Goal: Task Accomplishment & Management: Use online tool/utility

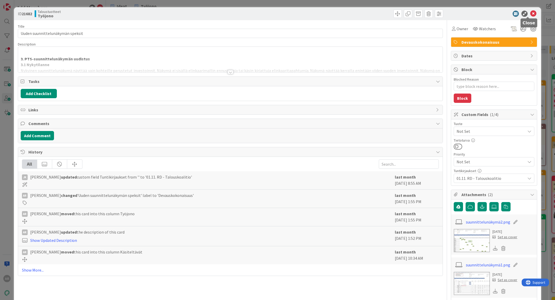
click at [530, 13] on icon at bounding box center [533, 14] width 6 height 6
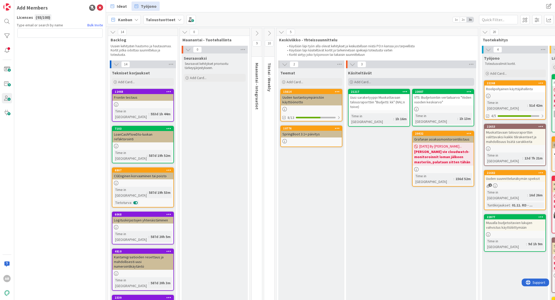
click at [376, 83] on div "Add Card..." at bounding box center [411, 82] width 126 height 8
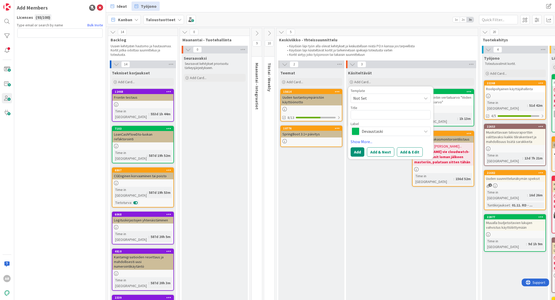
type textarea "x"
type textarea "in"
type textarea "x"
type textarea "inve"
type textarea "x"
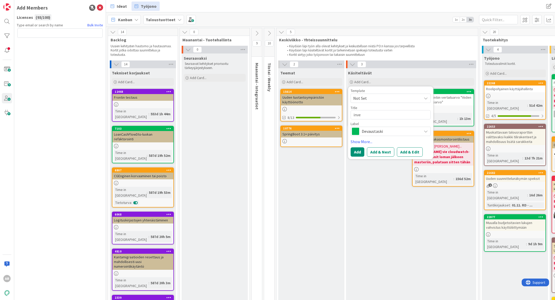
type textarea "inves"
type textarea "x"
type textarea "investo"
type textarea "x"
type textarea "investoi"
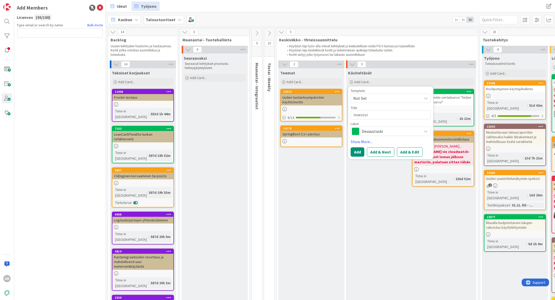
type textarea "x"
type textarea "investoint"
type textarea "x"
type textarea "investointi"
type textarea "x"
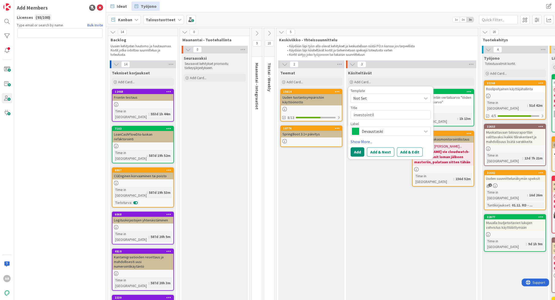
type textarea "investointili"
type textarea "x"
type textarea "investointilist"
type textarea "x"
type textarea "investointilista"
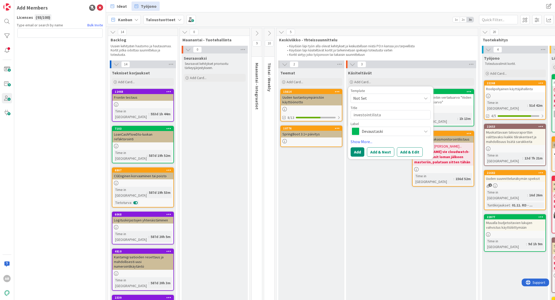
type textarea "x"
type textarea "investointilistan"
type textarea "x"
type textarea "investointilistan v"
type textarea "x"
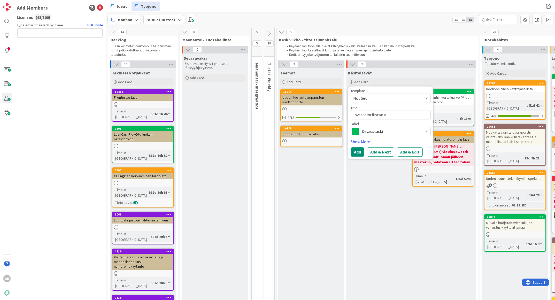
type textarea "investointilistan va"
type textarea "x"
type textarea "investointilistan vaak"
type textarea "x"
type textarea "investointilistan vaaka"
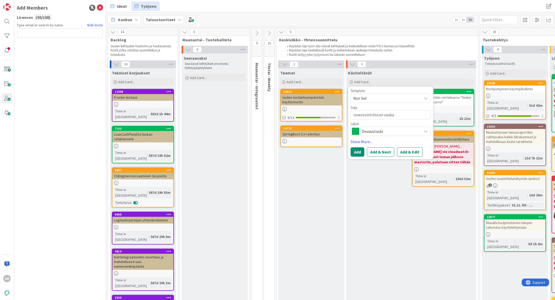
type textarea "x"
type textarea "investointilistan vaakav"
type textarea "x"
type textarea "investointilistan vaakavi"
type textarea "x"
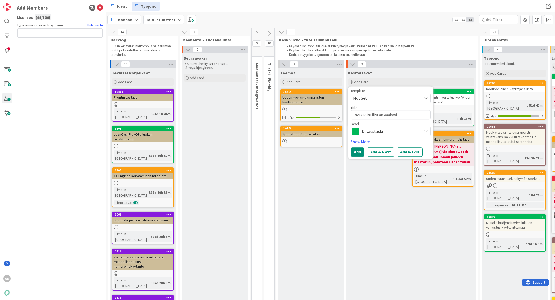
type textarea "investointilistan vaakavie"
type textarea "x"
type textarea "investointilistan vaakavier"
type textarea "x"
type textarea "investointilistan vaakavieri"
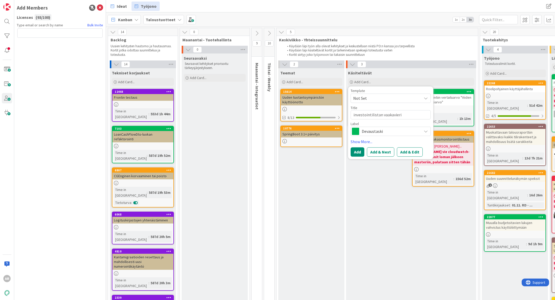
type textarea "x"
type textarea "investointilistan vaakavierit"
type textarea "x"
type textarea "investointilistan vaakavierity"
type textarea "x"
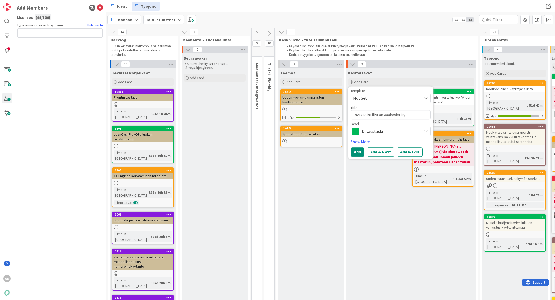
type textarea "investointilistan vaakavieritys"
type textarea "x"
type textarea "investointilistan vaakavieritysp"
type textarea "x"
type textarea "investointilistan vaakavierityspa"
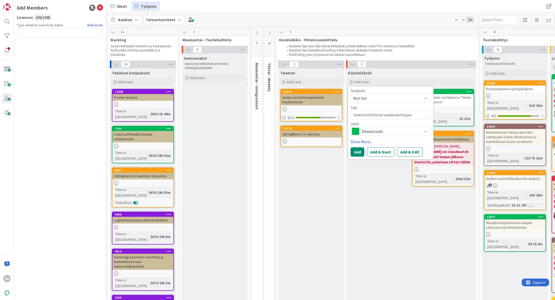
type textarea "x"
type textarea "investointilistan vaakavierityspal"
type textarea "x"
type textarea "investointilistan vaakavierityspalk"
type textarea "x"
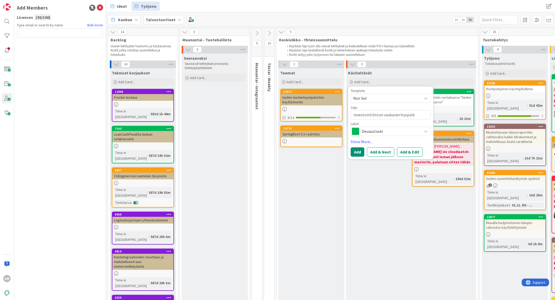
type textarea "investointilistan vaakavierityspalkk"
type textarea "x"
type textarea "investointilistan vaakavierityspalkki"
type textarea "x"
type textarea "investointilistan vaakavierityspalkki"
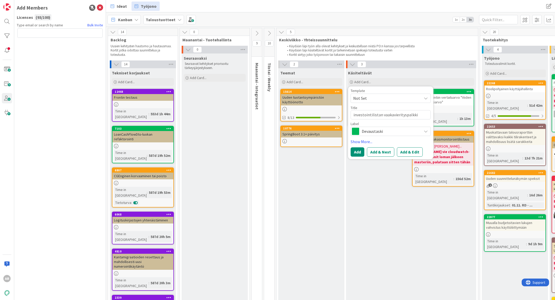
type textarea "x"
type textarea "investointilistan vaakavierityspalkki e"
type textarea "x"
type textarea "investointilistan vaakavierityspalkki ei"
type textarea "x"
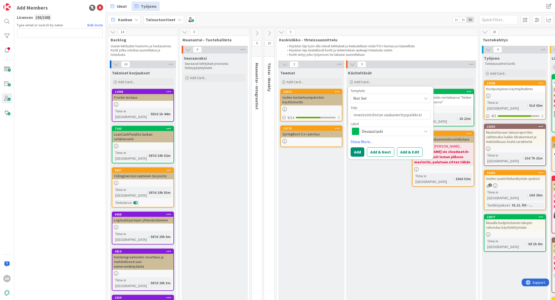
type textarea "investointilistan vaakavierityspalkki ei"
type textarea "x"
type textarea "investointilistan vaakavierityspalkki ei k"
type textarea "x"
type textarea "investointilistan vaakavierityspalkki ei ka"
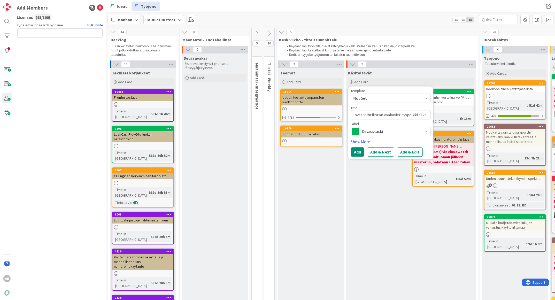
type textarea "x"
type textarea "investointilistan vaakavierityspalkki ei kat"
type textarea "x"
type textarea "investointilistan vaakavierityspalkki ei kato"
type textarea "x"
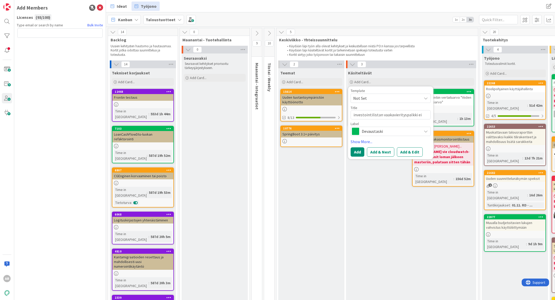
type textarea "investointilistan vaakavierityspalkki ei katoa"
type textarea "x"
type textarea "investointilistan vaakavierityspalkki ei katoa"
type textarea "x"
type textarea "investointilistan vaakavierityspalkki ei katoa v"
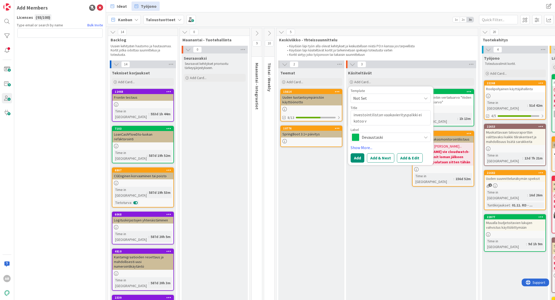
type textarea "x"
type textarea "investointilistan vaakavierityspalkki ei katoa va"
type textarea "x"
type textarea "investointilistan vaakavierityspalkki ei katoa vai"
type textarea "x"
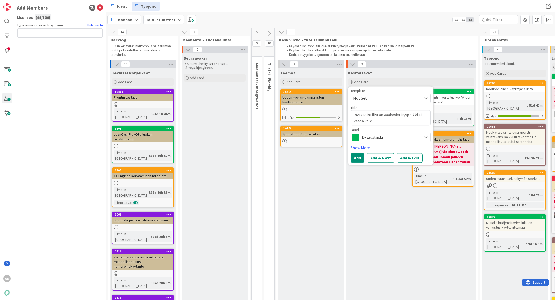
type textarea "investointilistan vaakavierityspalkki ei katoa vaikk"
type textarea "x"
type textarea "investointilistan vaakavierityspalkki ei katoa vaikka"
type textarea "x"
type textarea "investointilistan vaakavierityspalkki ei katoa vaikka"
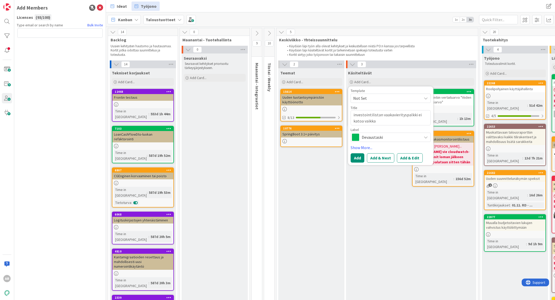
type textarea "x"
type textarea "investointilistan vaakavierityspalkki ei katoa vaikka k"
type textarea "x"
type textarea "investointilistan vaakavierityspalkki ei katoa vaikka kuoi"
type textarea "x"
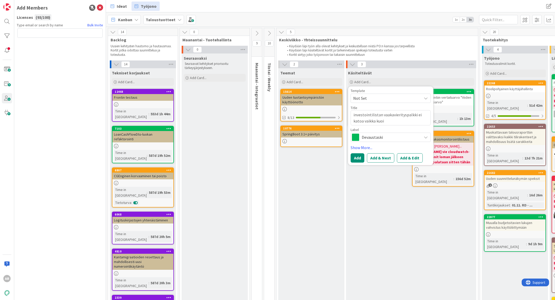
type textarea "investointilistan vaakavierityspalkki ei katoa vaikka kuoin"
type textarea "x"
type textarea "investointilistan vaakavierityspalkki ei katoa vaikka kuoink"
type textarea "x"
type textarea "investointilistan vaakavierityspalkki ei katoa vaikka kuoinka"
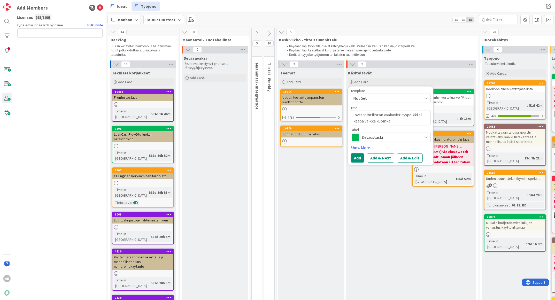
type textarea "x"
type textarea "investointilistan vaakavierityspalkki ei katoa vaikka kuoink"
type textarea "x"
type textarea "investointilistan vaakavierityspalkki ei katoa vaikka kuoin"
type textarea "x"
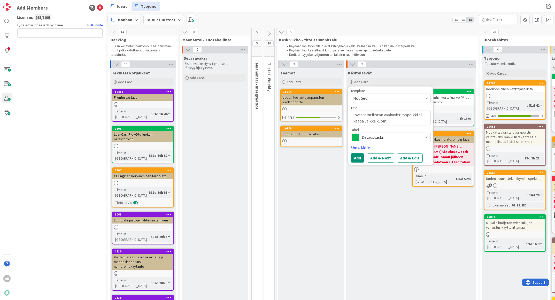
type textarea "investointilistan vaakavierityspalkki ei katoa vaikka kuoi"
type textarea "x"
type textarea "investointilistan vaakavierityspalkki ei katoa vaikka kuo"
type textarea "x"
type textarea "investointilistan vaakavierityspalkki ei katoa vaikka ku"
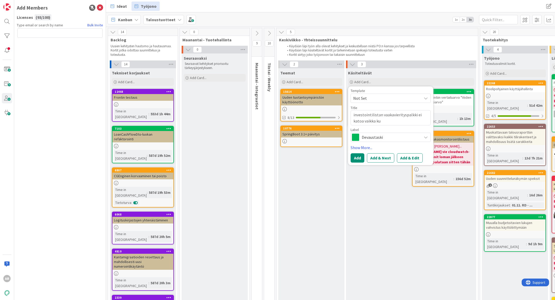
type textarea "x"
type textarea "investointilistan vaakavierityspalkki ei katoa vaikka kui"
type textarea "x"
type textarea "investointilistan vaakavierityspalkki ei katoa vaikka kuin"
type textarea "x"
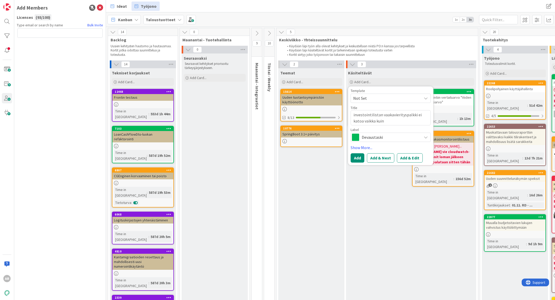
type textarea "investointilistan vaakavierityspalkki ei katoa vaikka kuink"
type textarea "x"
type textarea "investointilistan vaakavierityspalkki ei katoa vaikka kuinka"
type textarea "x"
type textarea "investointilistan vaakavierityspalkki ei katoa vaikka kuinka"
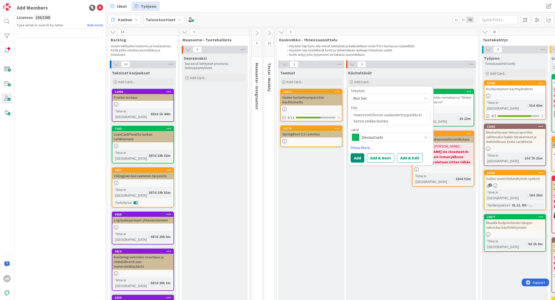
type textarea "x"
type textarea "investointilistan vaakavierityspalkki ei katoa vaikka kuinka zo"
type textarea "x"
type textarea "investointilistan vaakavierityspalkki ei katoa vaikka kuinka zoo"
type textarea "x"
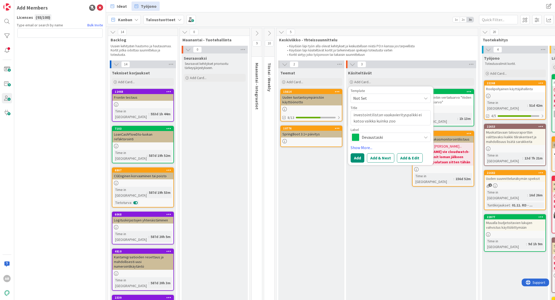
type textarea "investointilistan vaakavierityspalkki ei katoa vaikka kuinka zoom"
type textarea "x"
type textarea "investointilistan vaakavierityspalkki ei katoa vaikka kuinka zoomai"
type textarea "x"
type textarea "investointilistan vaakavierityspalkki ei katoa vaikka kuinka zoomail"
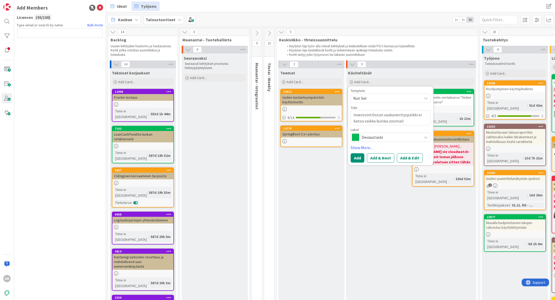
type textarea "x"
type textarea "investointilistan vaakavierityspalkki ei katoa vaikka kuinka zoomaili"
type textarea "x"
type textarea "investointilistan vaakavierityspalkki ei katoa vaikka kuinka zoomailis"
type textarea "x"
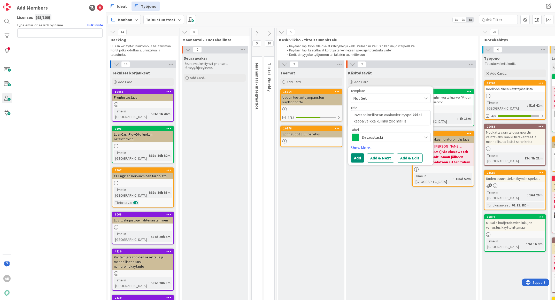
type textarea "investointilistan vaakavierityspalkki ei katoa vaikka kuinka zoomailis"
type textarea "x"
type textarea "investointilistan vaakavierityspalkki ei katoa vaikka kuinka zoomailis u"
type textarea "x"
type textarea "investointilistan vaakavierityspalkki ei katoa vaikka kuinka zoomailis ul"
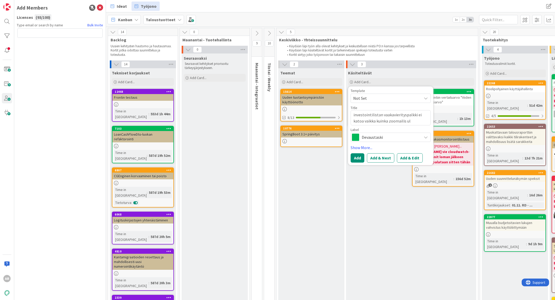
type textarea "x"
type textarea "investointilistan vaakavierityspalkki ei katoa vaikka kuinka zoomailis [MEDICAL…"
type textarea "x"
type textarea "investointilistan vaakavierityspalkki ei katoa vaikka kuinka zoomailis ulos"
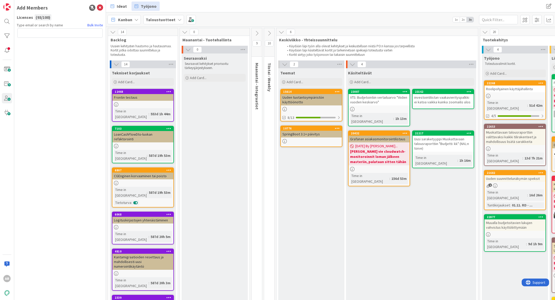
click at [470, 90] on icon at bounding box center [469, 92] width 5 height 4
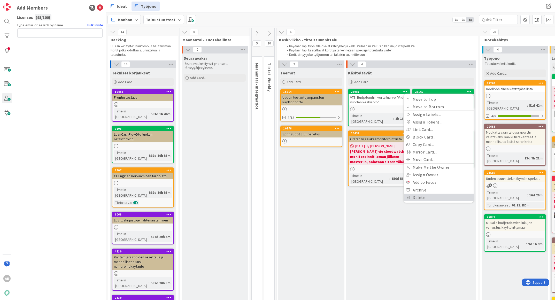
click at [423, 194] on link "Delete" at bounding box center [439, 197] width 70 height 7
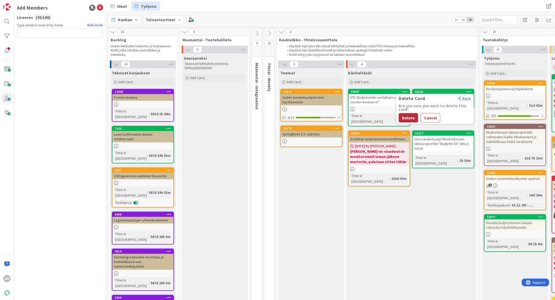
click at [405, 117] on button "Delete" at bounding box center [408, 117] width 19 height 9
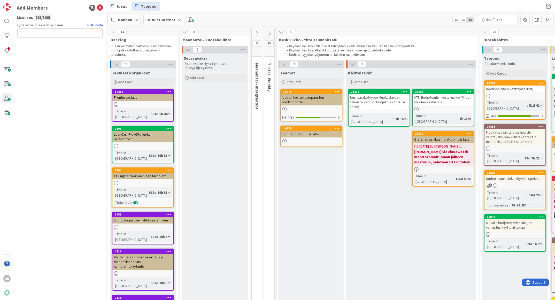
click at [171, 19] on b "Taloustuotteet" at bounding box center [161, 19] width 30 height 5
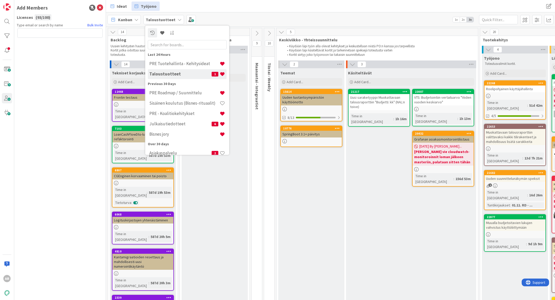
click at [184, 128] on div "Julkaisutiedotteet 6" at bounding box center [187, 124] width 79 height 10
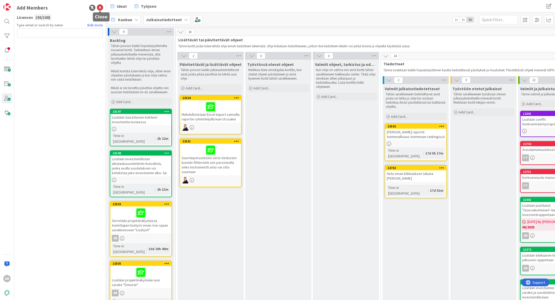
click at [100, 8] on icon at bounding box center [100, 8] width 6 height 6
